Goal: Transaction & Acquisition: Purchase product/service

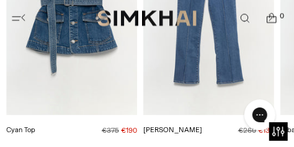
scroll to position [573, 0]
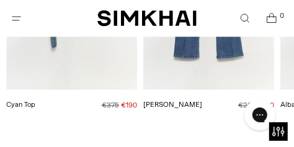
click at [19, 14] on button "Open menu modal" at bounding box center [16, 18] width 25 height 25
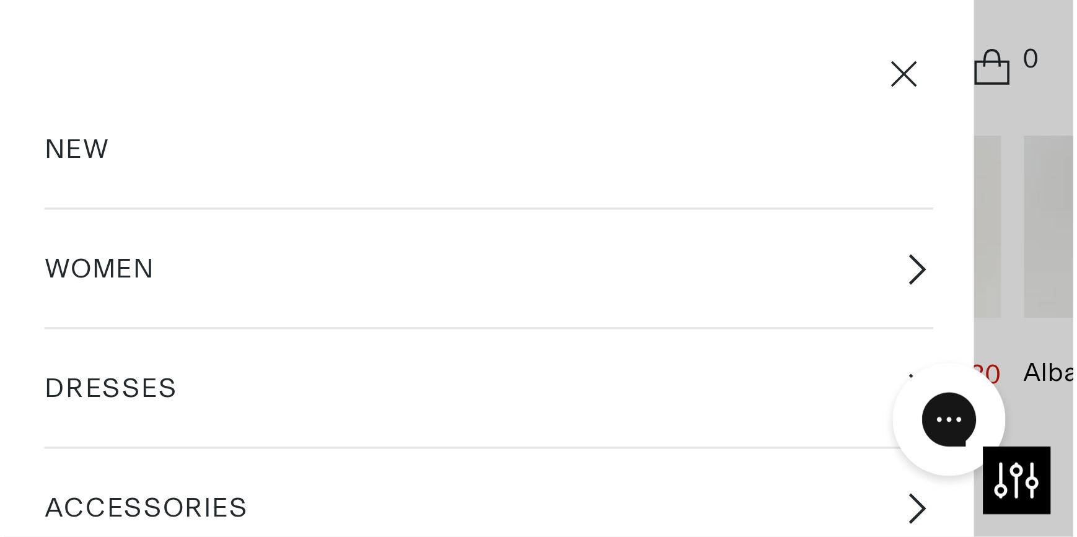
scroll to position [0, 0]
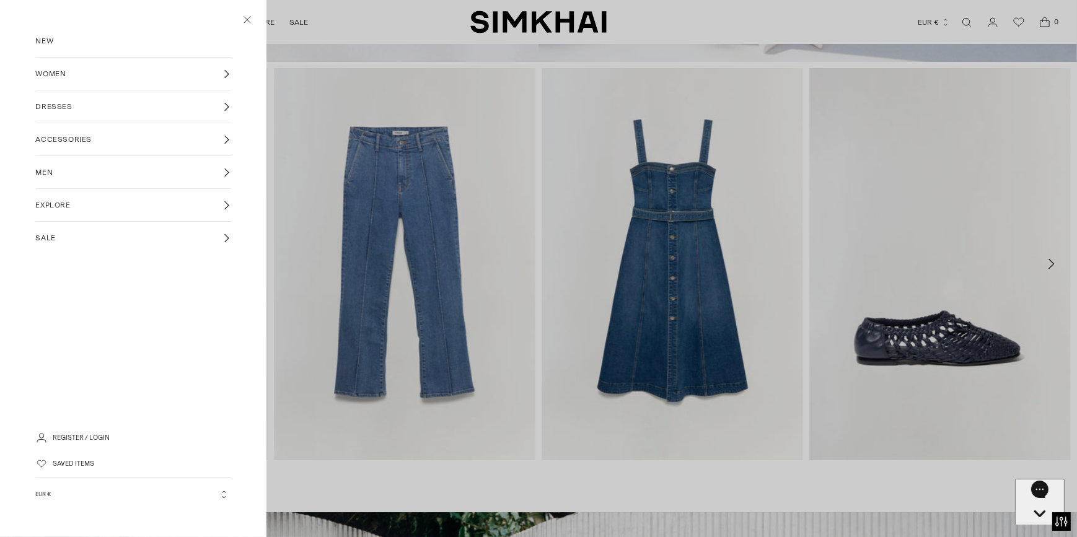
click at [58, 81] on link "WOMEN" at bounding box center [132, 74] width 195 height 32
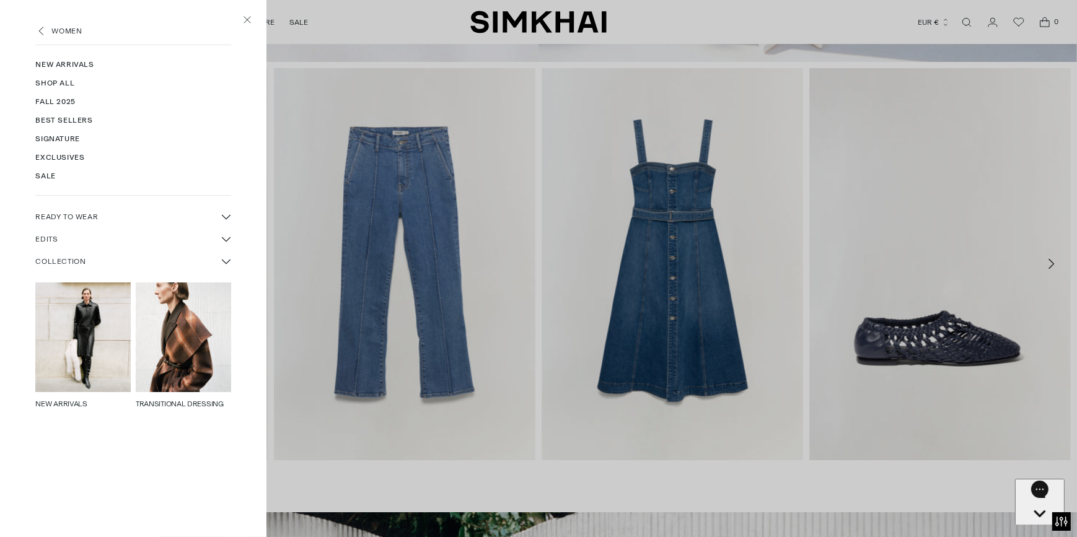
click at [62, 98] on link "Fall 2025" at bounding box center [132, 101] width 195 height 19
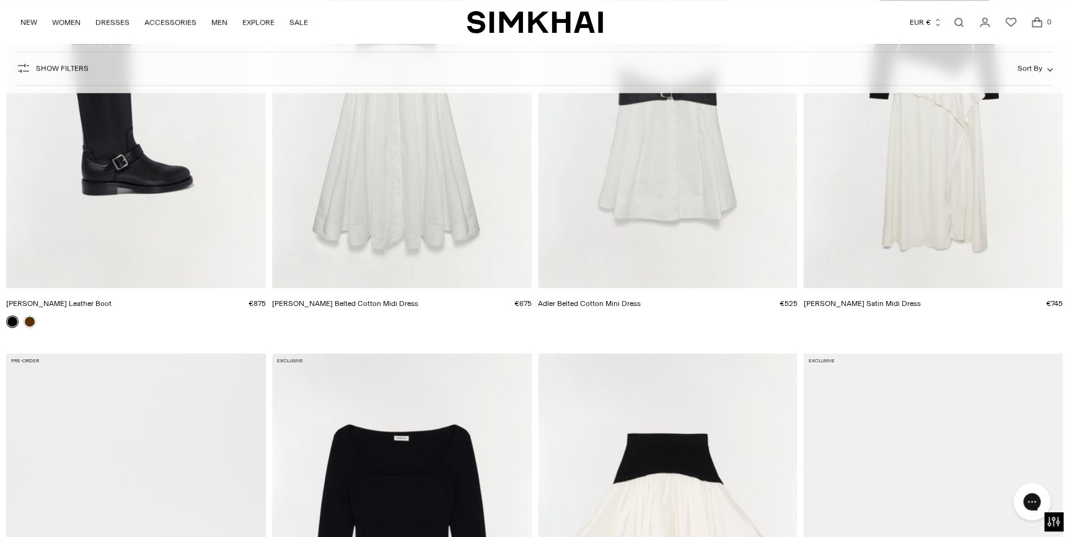
scroll to position [968, 0]
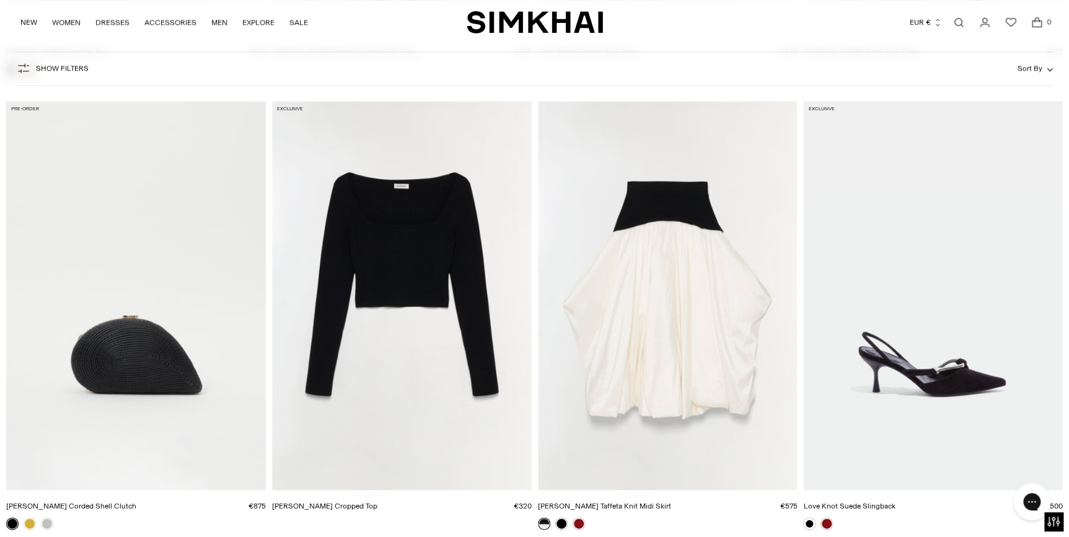
click at [64, 65] on span "Show Filters" at bounding box center [62, 68] width 53 height 9
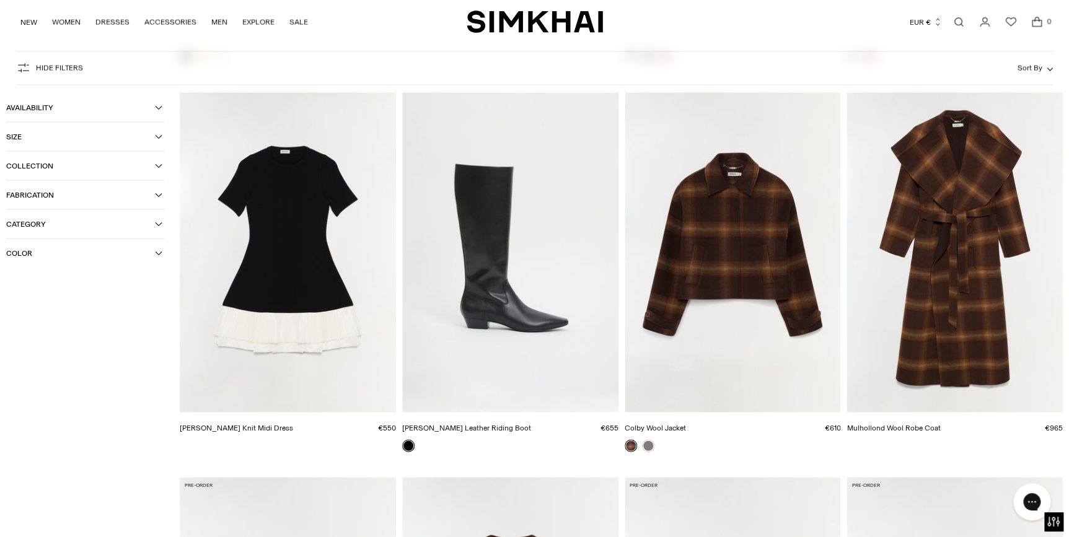
click at [45, 219] on span "Category" at bounding box center [80, 223] width 149 height 9
click at [45, 359] on span "Knitwear" at bounding box center [34, 357] width 37 height 11
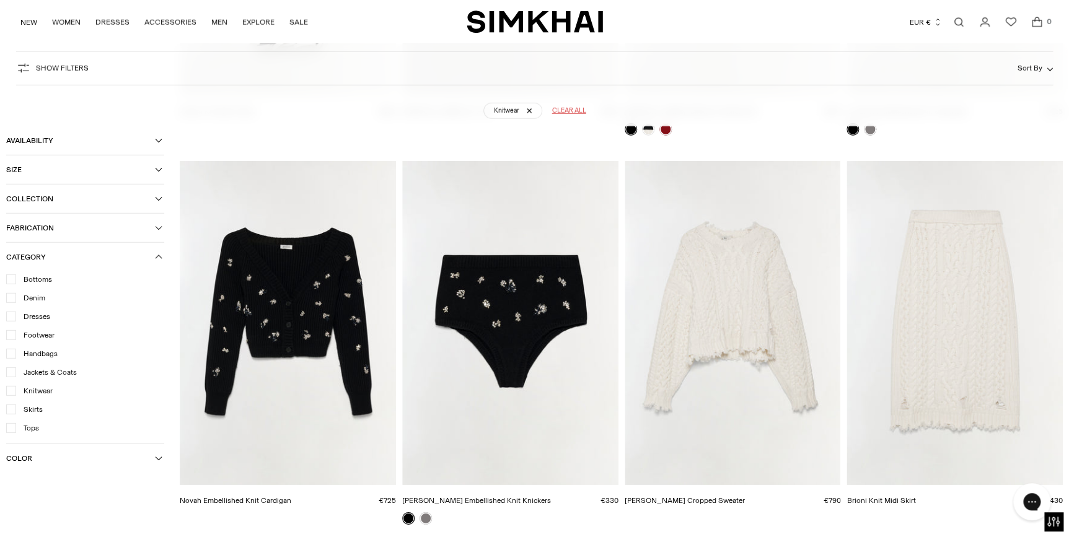
scroll to position [3922, 0]
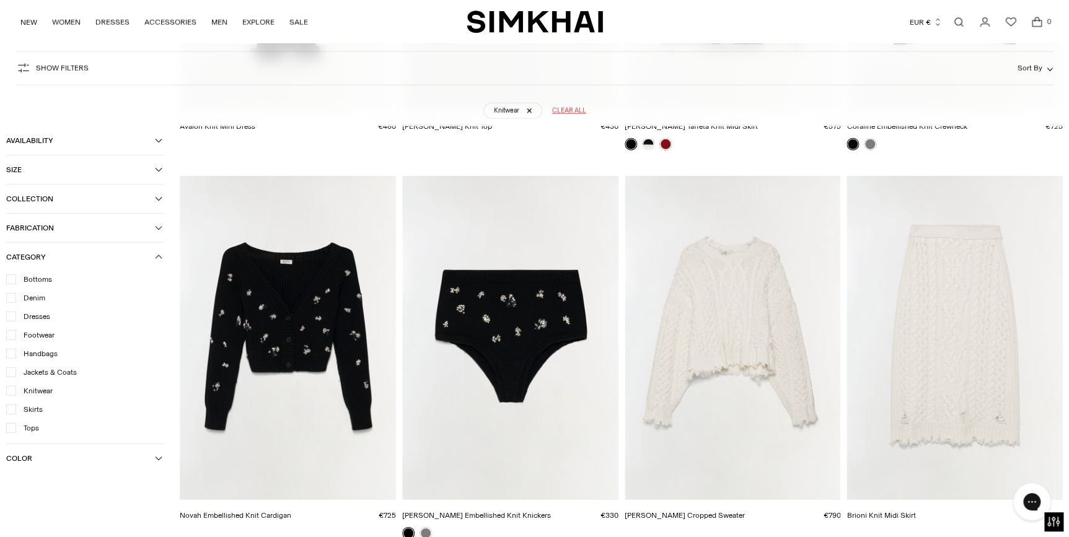
click at [0, 0] on img "Novah Embellished Knit Cardigan" at bounding box center [0, 0] width 0 height 0
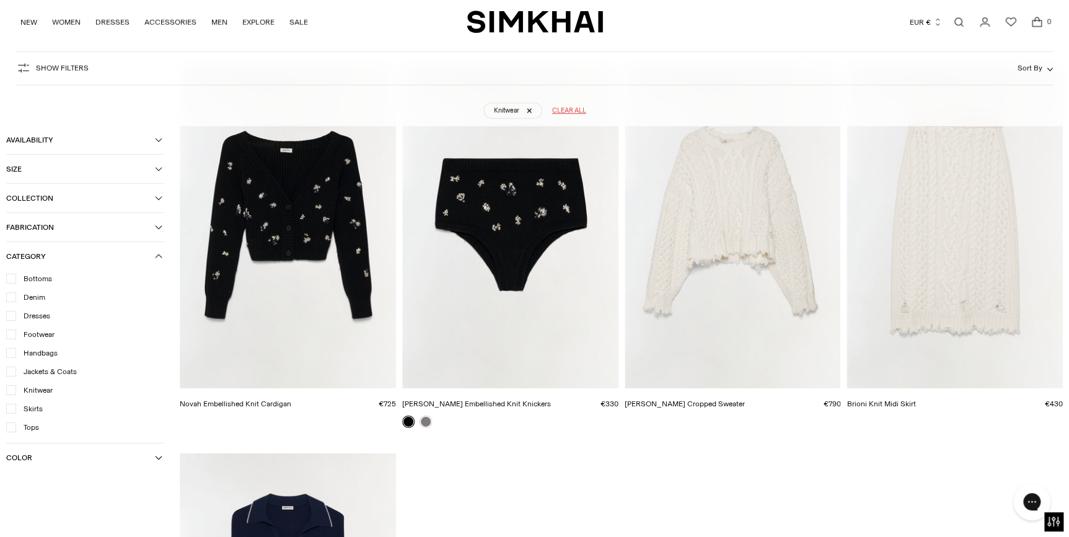
scroll to position [4034, 0]
click at [0, 0] on img "Felix Knit Cropped Sweater" at bounding box center [0, 0] width 0 height 0
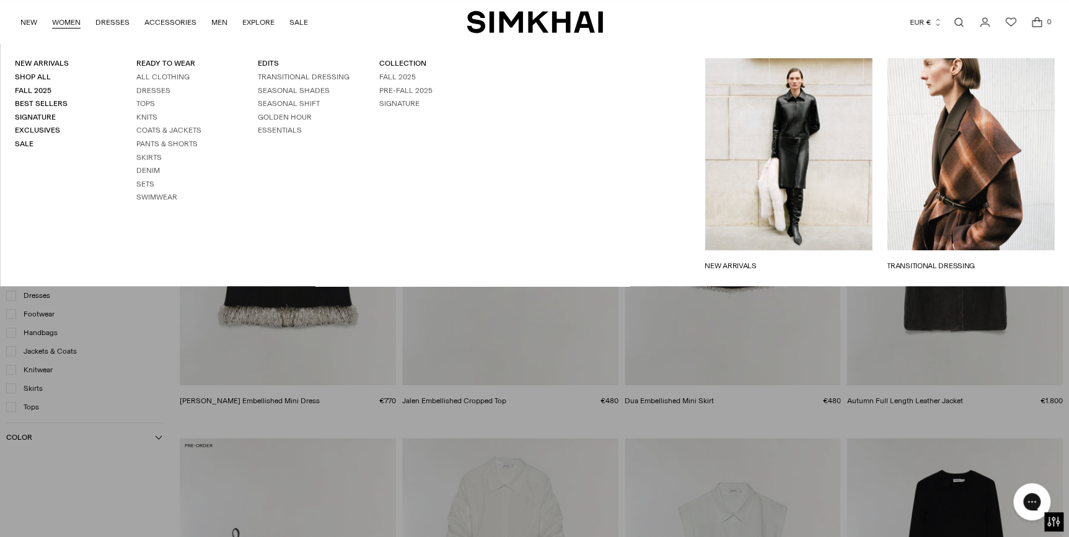
scroll to position [92, 0]
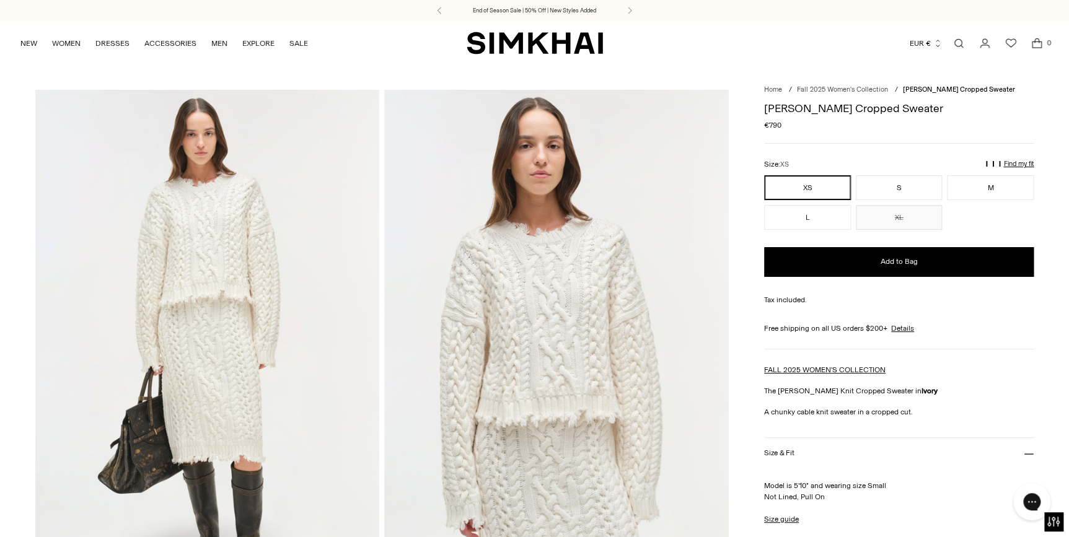
click at [545, 383] on img at bounding box center [556, 348] width 344 height 516
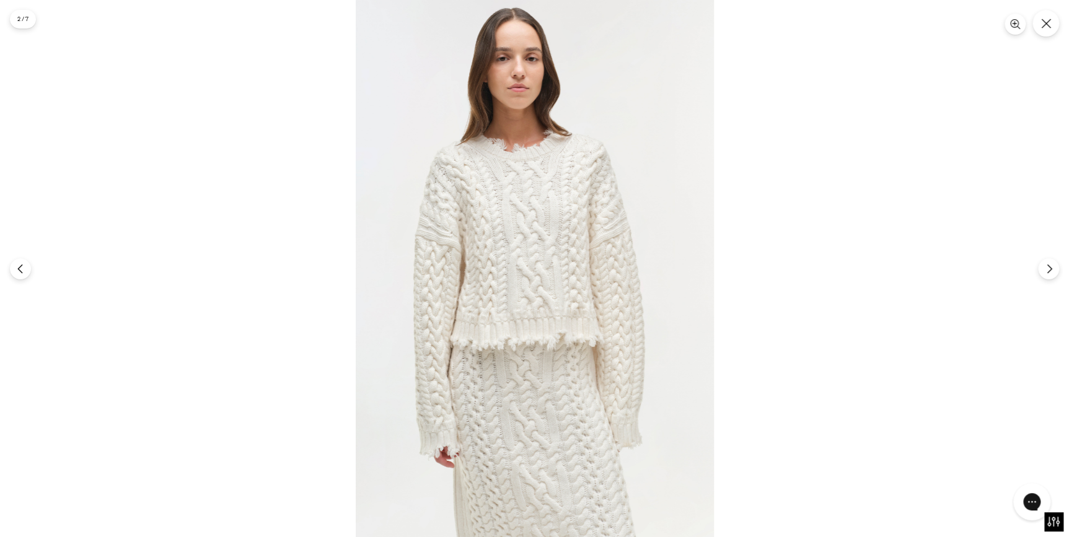
click at [531, 351] on img at bounding box center [535, 268] width 358 height 537
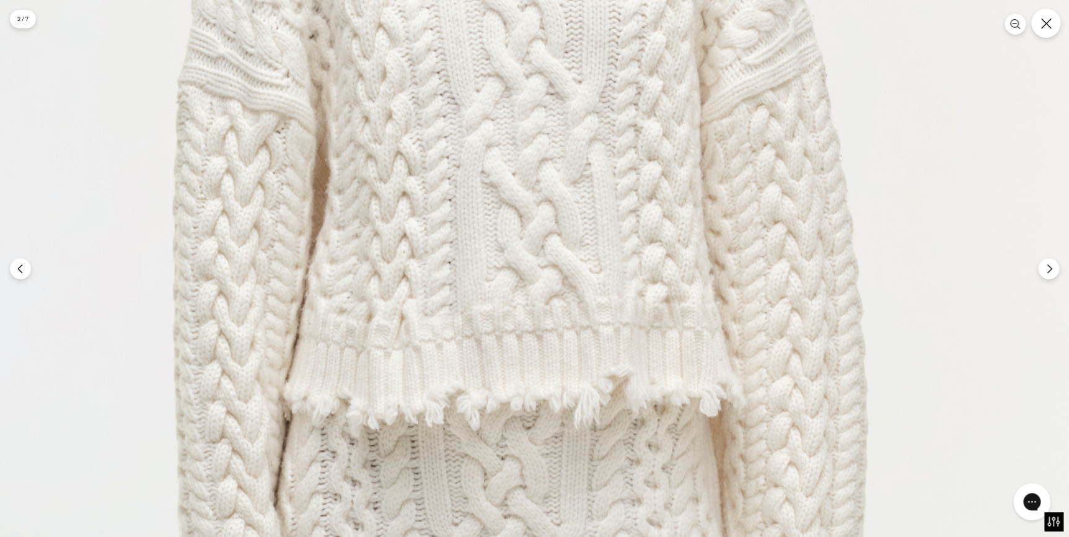
click at [1047, 26] on icon "Close" at bounding box center [1045, 23] width 11 height 11
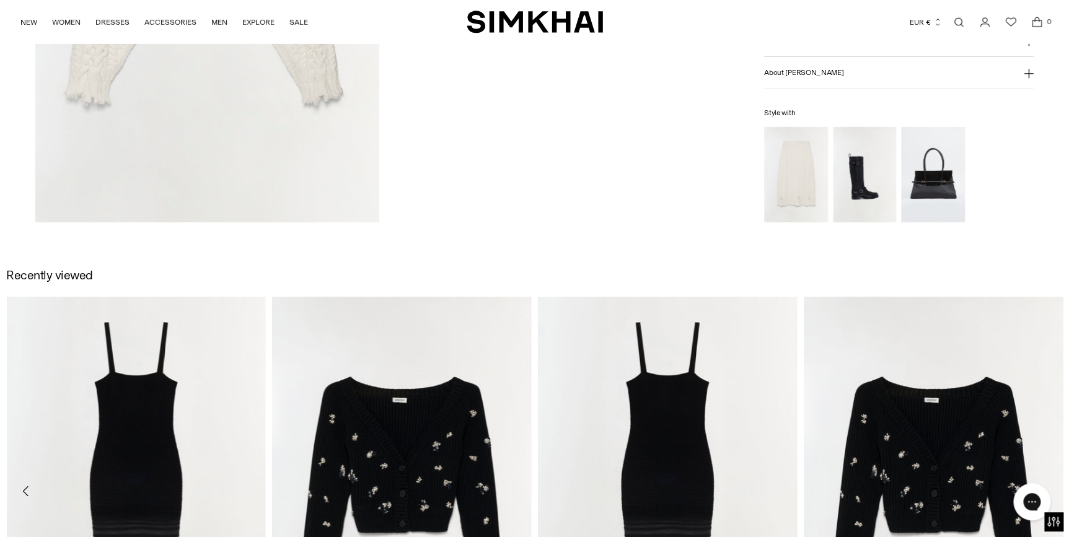
scroll to position [1932, 0]
